Goal: Task Accomplishment & Management: Complete application form

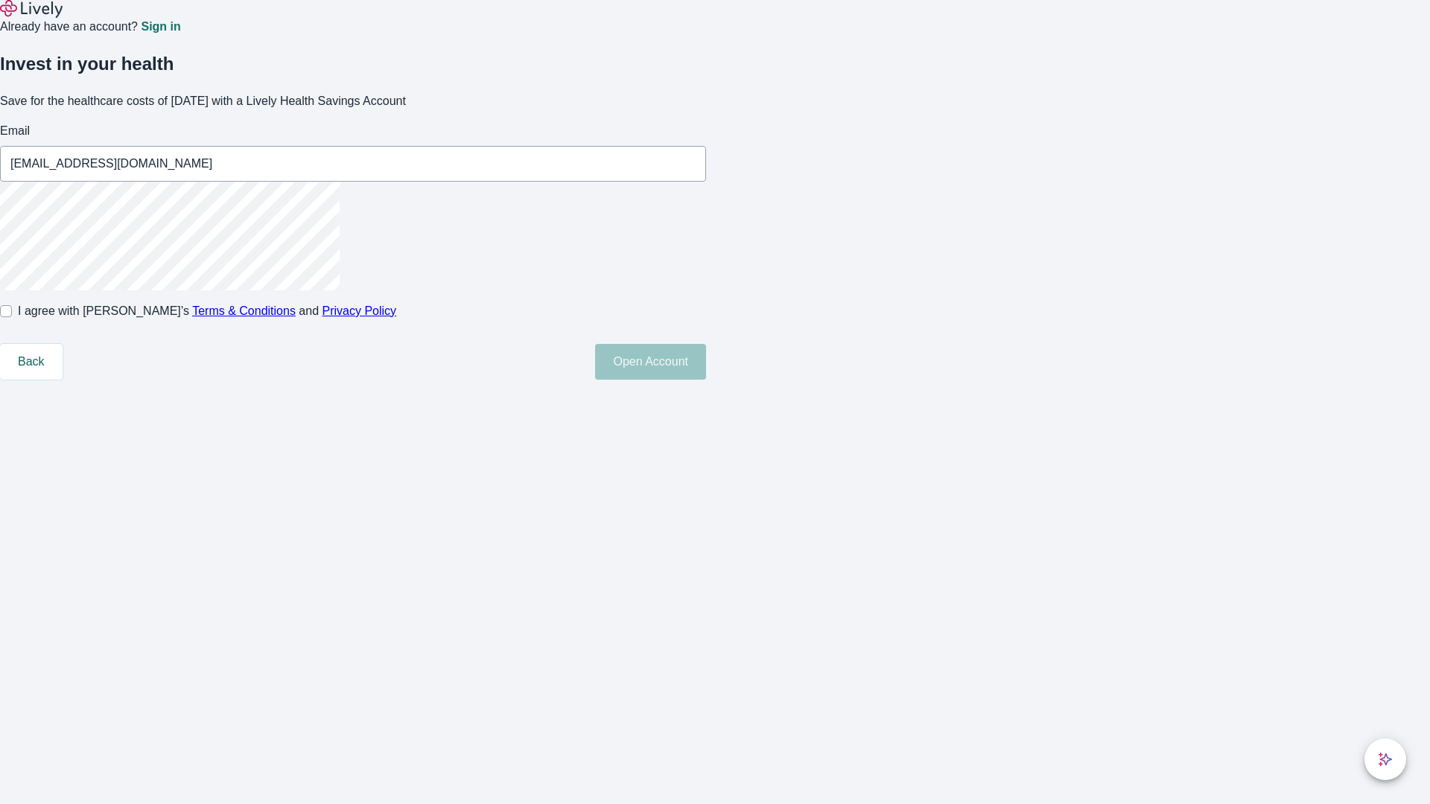
click at [12, 317] on input "I agree with Lively’s Terms & Conditions and Privacy Policy" at bounding box center [6, 311] width 12 height 12
checkbox input "true"
click at [706, 380] on button "Open Account" at bounding box center [650, 362] width 111 height 36
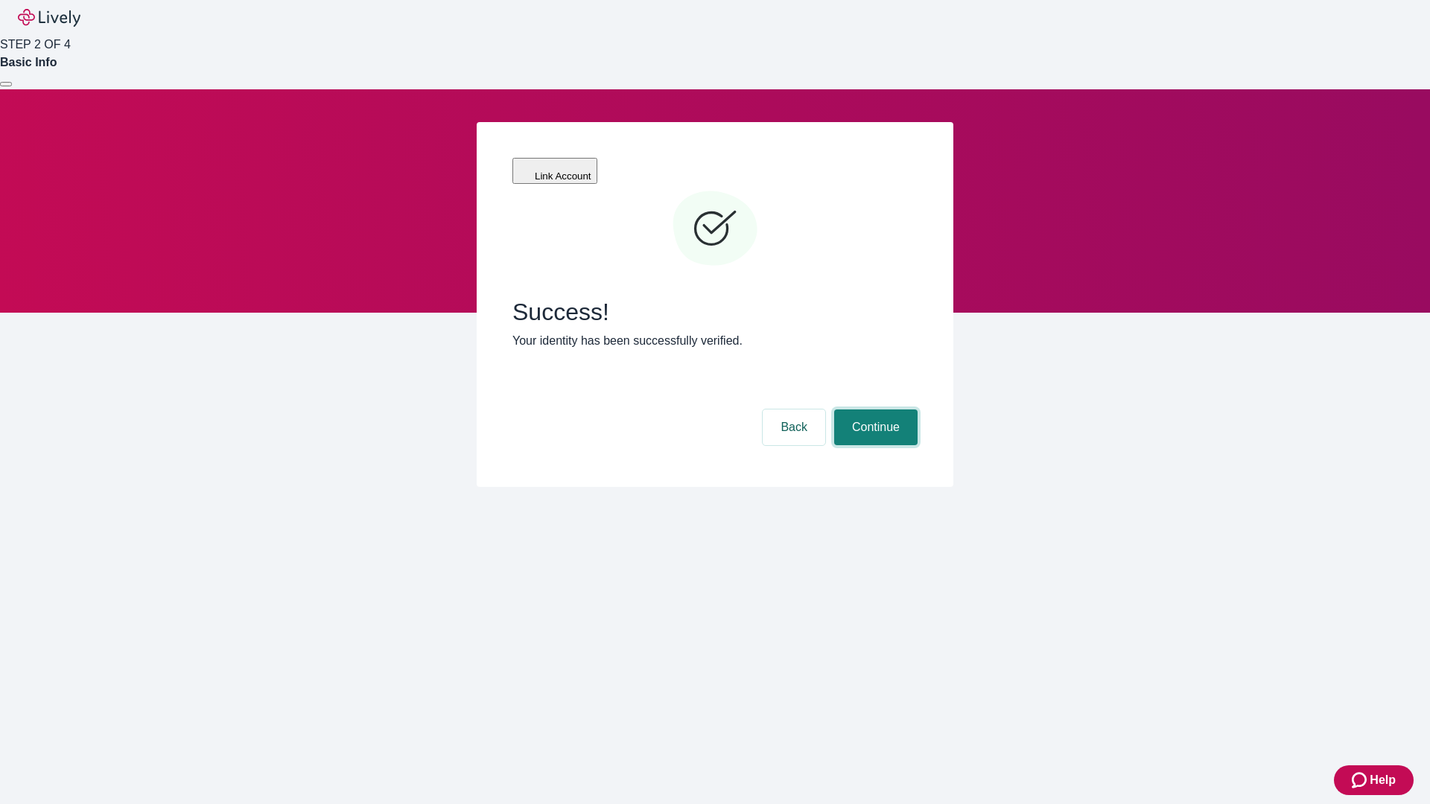
click at [874, 410] on button "Continue" at bounding box center [875, 428] width 83 height 36
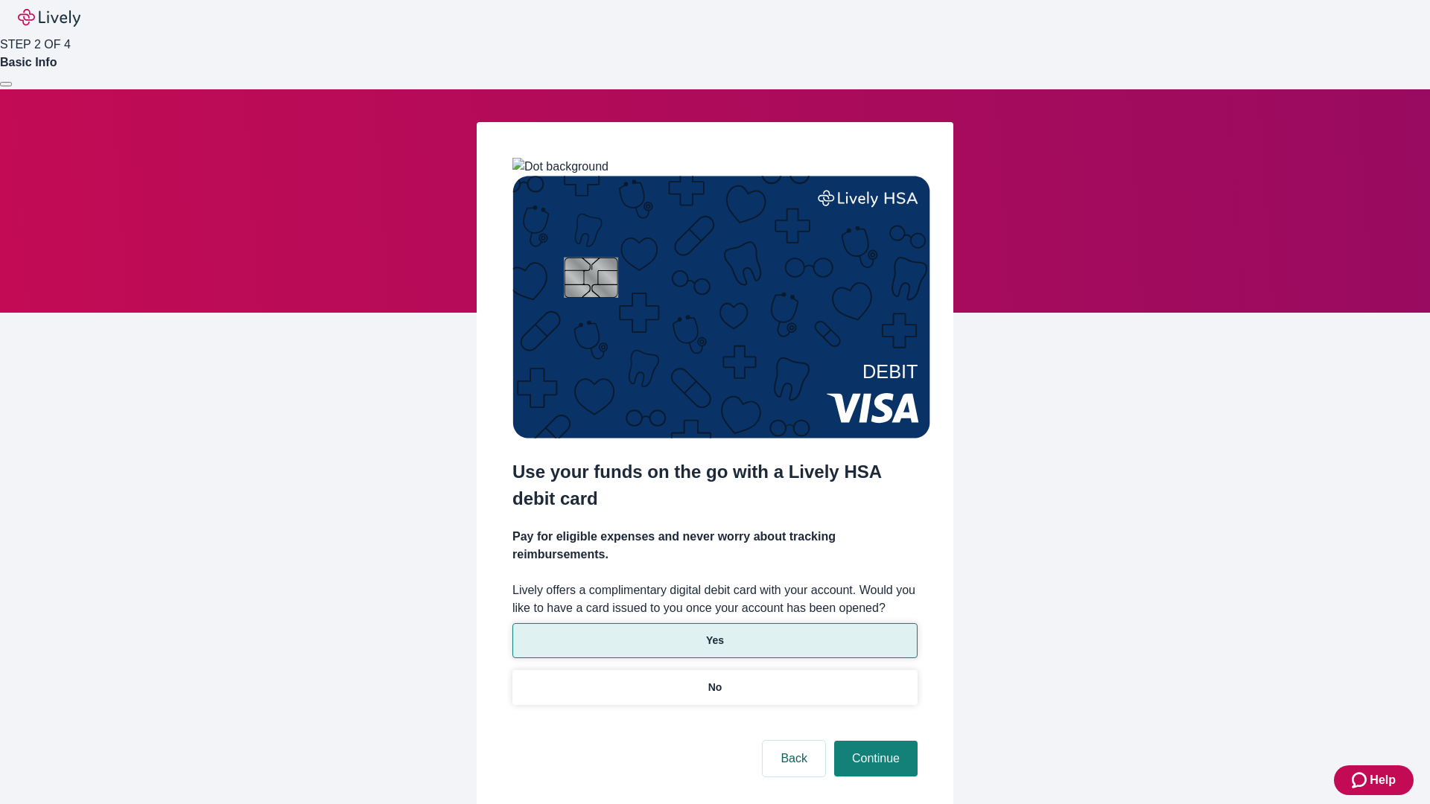
click at [714, 633] on p "Yes" at bounding box center [715, 641] width 18 height 16
click at [874, 741] on button "Continue" at bounding box center [875, 759] width 83 height 36
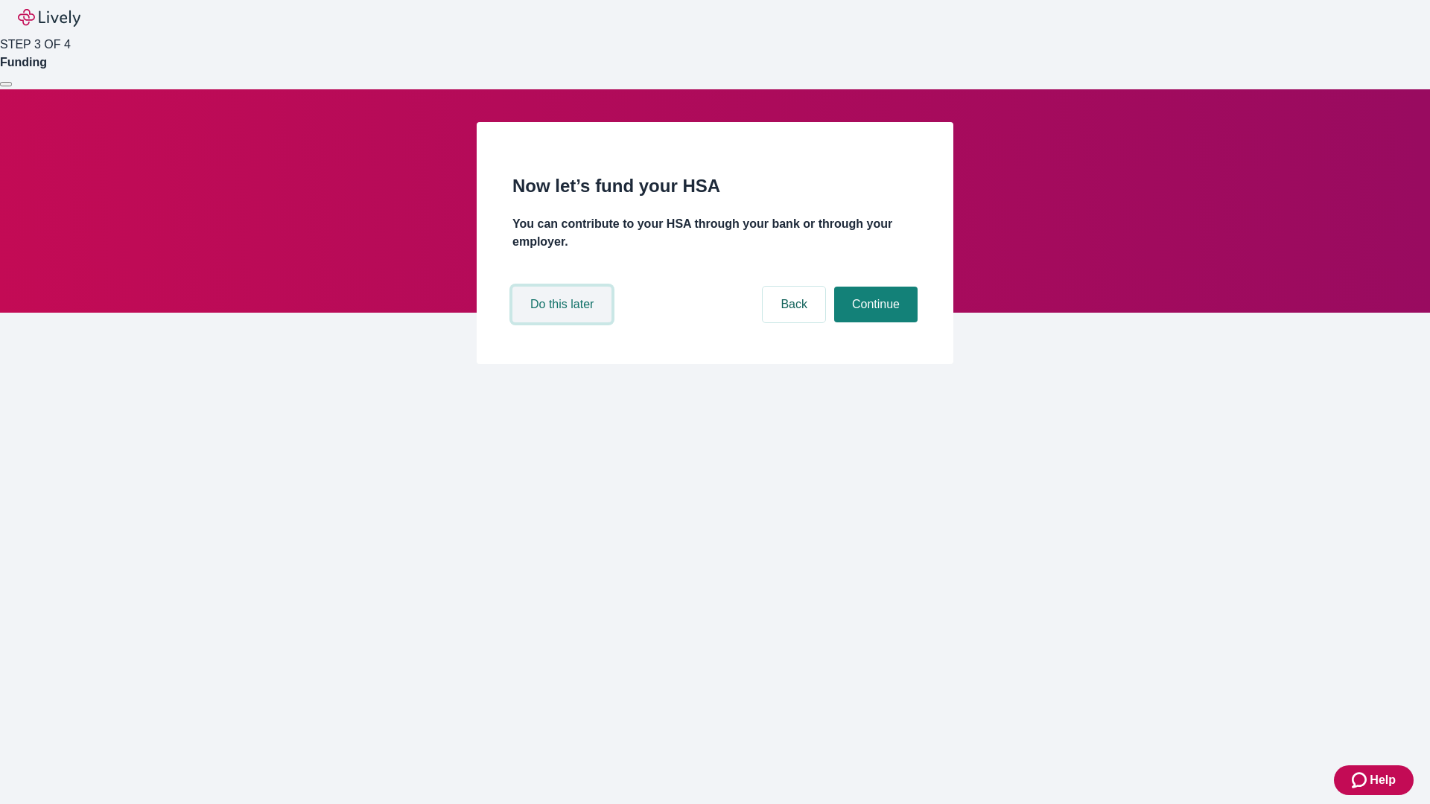
click at [564, 323] on button "Do this later" at bounding box center [561, 305] width 99 height 36
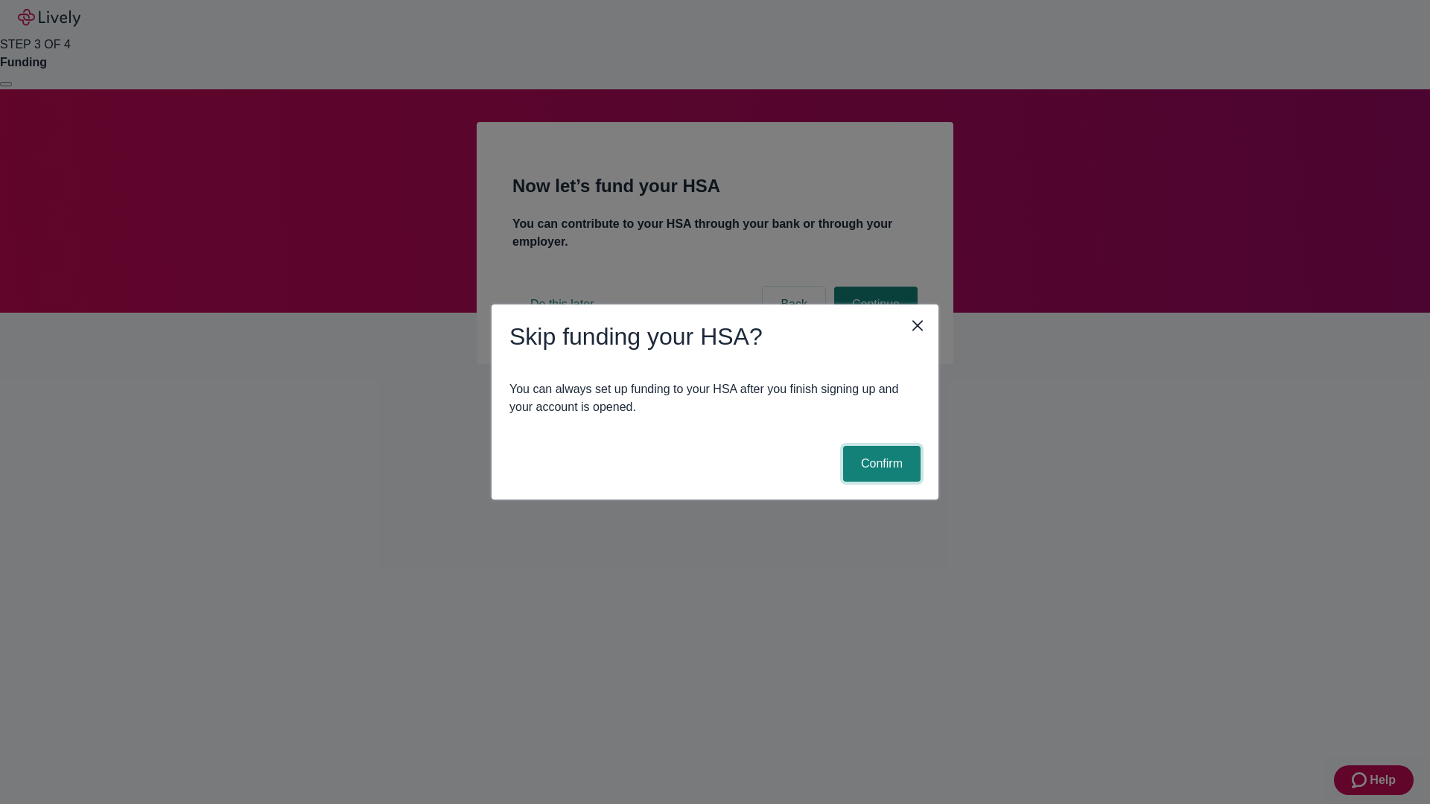
click at [880, 464] on button "Confirm" at bounding box center [881, 464] width 77 height 36
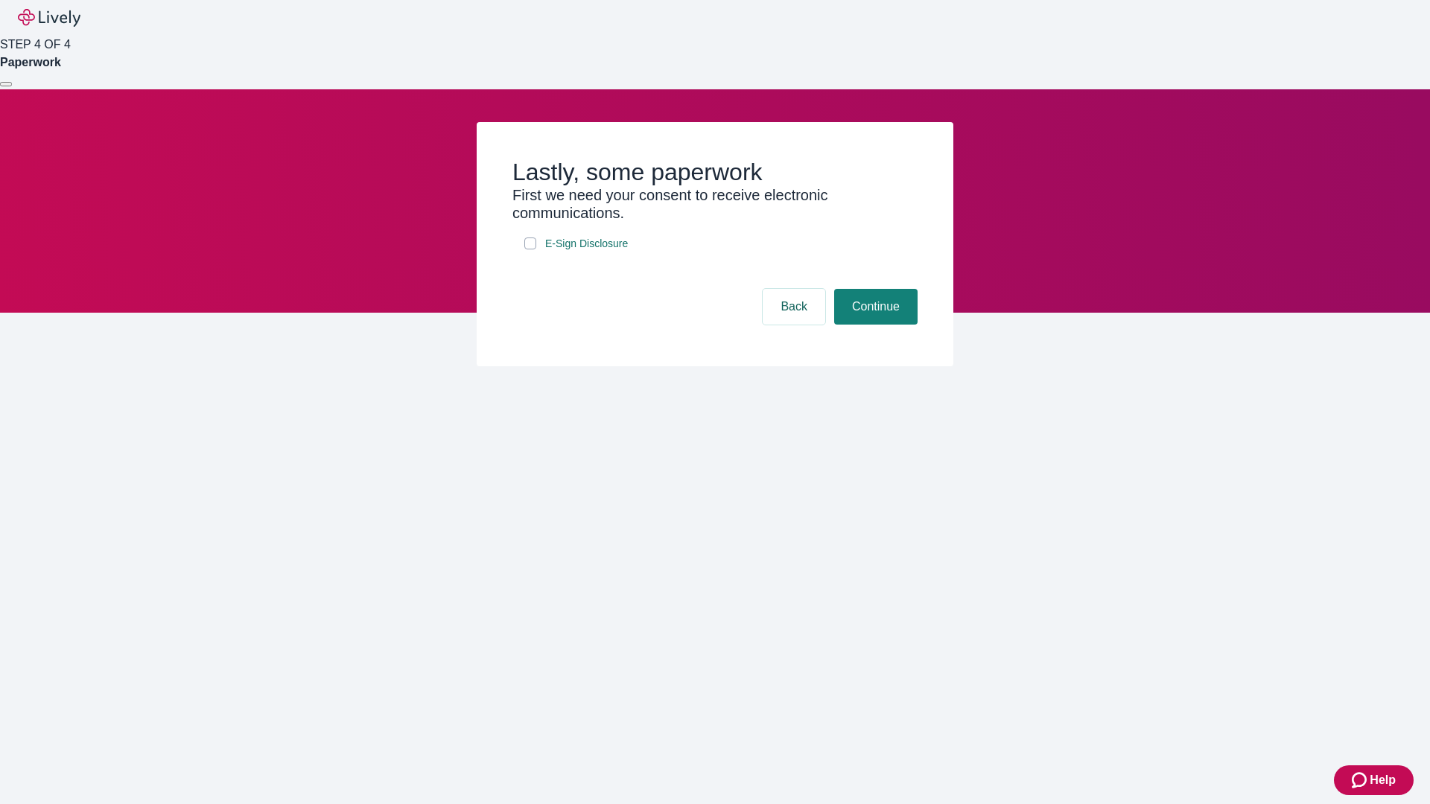
click at [530, 250] on input "E-Sign Disclosure" at bounding box center [530, 244] width 12 height 12
checkbox input "true"
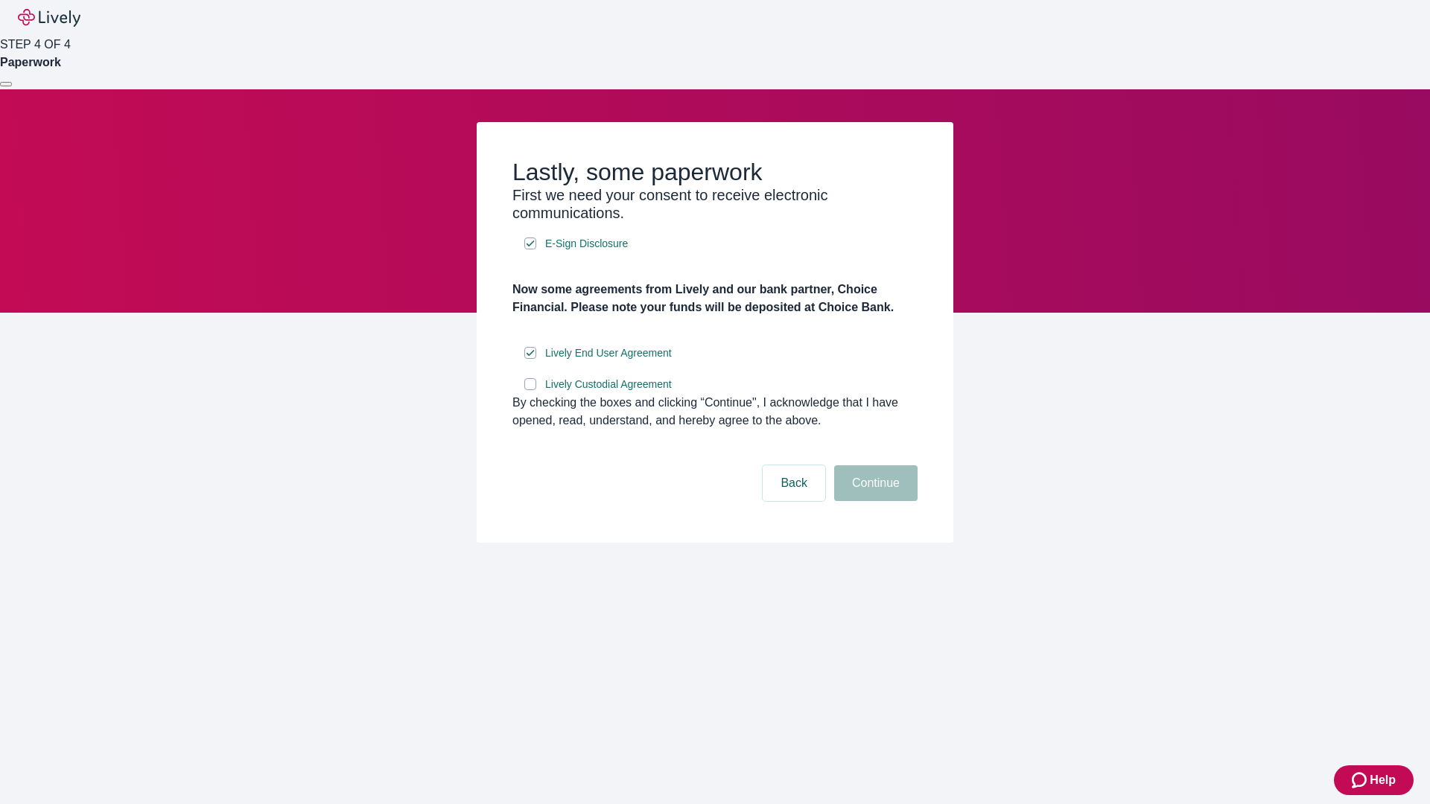
click at [530, 390] on input "Lively Custodial Agreement" at bounding box center [530, 384] width 12 height 12
checkbox input "true"
click at [874, 501] on button "Continue" at bounding box center [875, 484] width 83 height 36
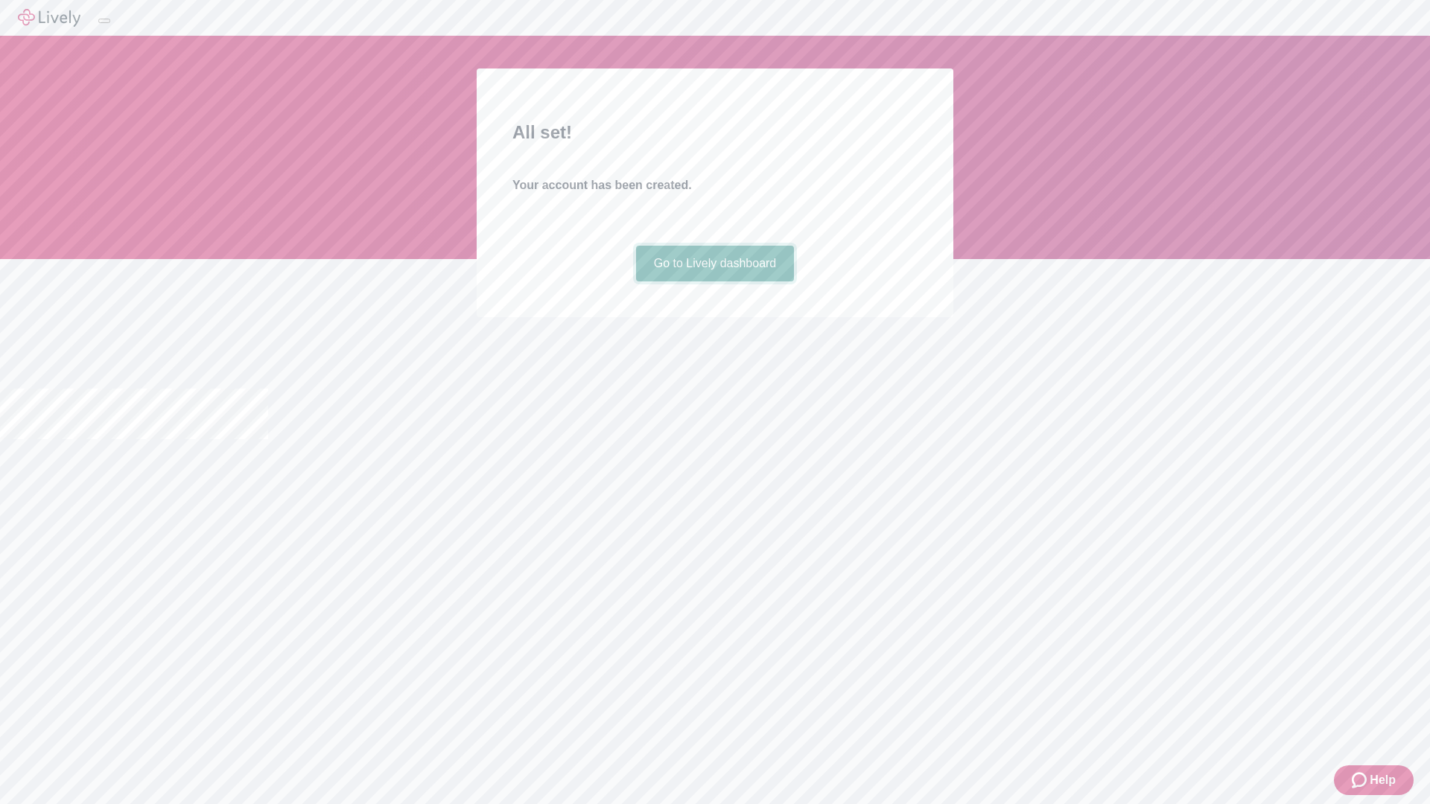
click at [714, 282] on link "Go to Lively dashboard" at bounding box center [715, 264] width 159 height 36
